Goal: Communication & Community: Connect with others

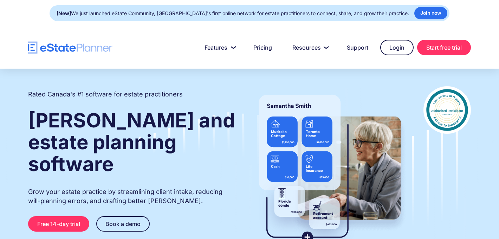
click at [393, 15] on div "[New] We just launched eState Community, [GEOGRAPHIC_DATA]'s first online netwo…" at bounding box center [233, 13] width 353 height 10
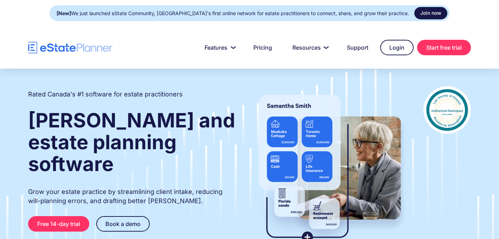
click at [415, 13] on link "Join now" at bounding box center [431, 13] width 33 height 12
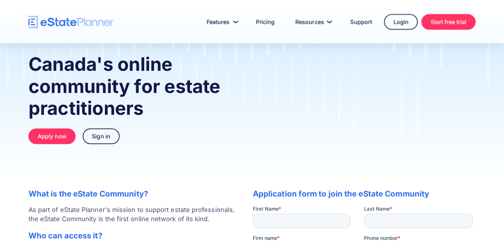
scroll to position [21, 0]
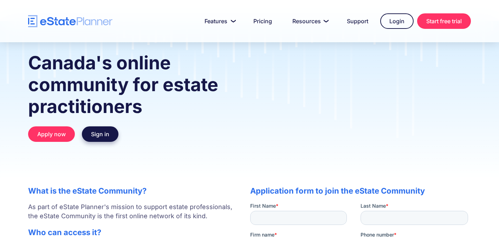
click at [112, 138] on link "Sign in" at bounding box center [100, 133] width 37 height 15
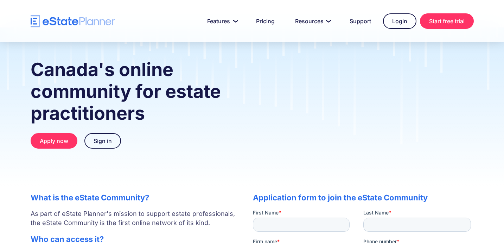
scroll to position [14, 0]
